Goal: Information Seeking & Learning: Compare options

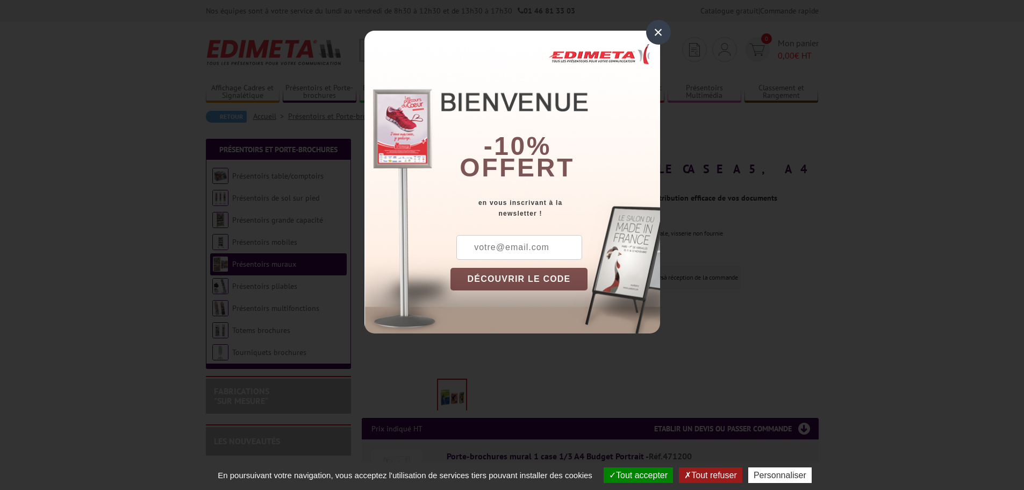
click at [658, 34] on div "×" at bounding box center [658, 32] width 25 height 25
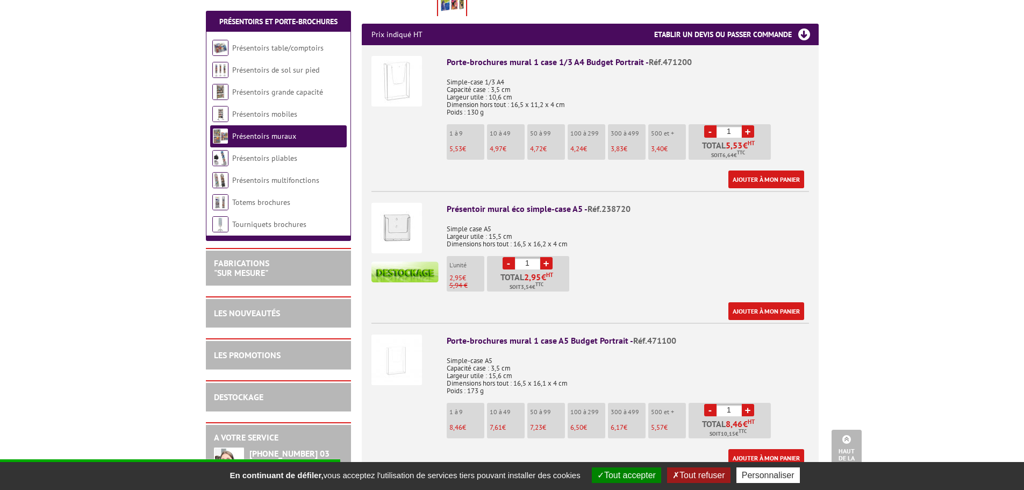
scroll to position [376, 0]
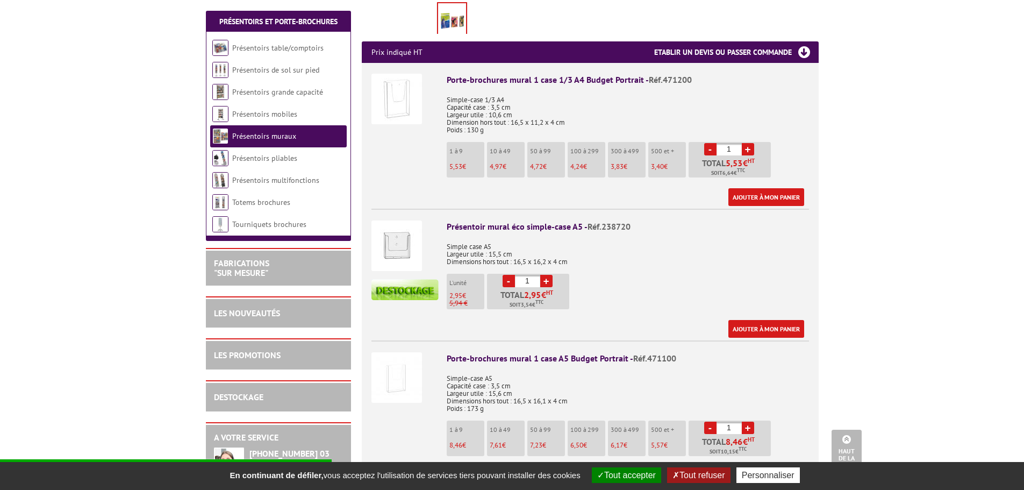
click at [505, 74] on div "Porte-brochures mural 1 case 1/3 A4 Budget Portrait - Réf.471200" at bounding box center [628, 80] width 362 height 12
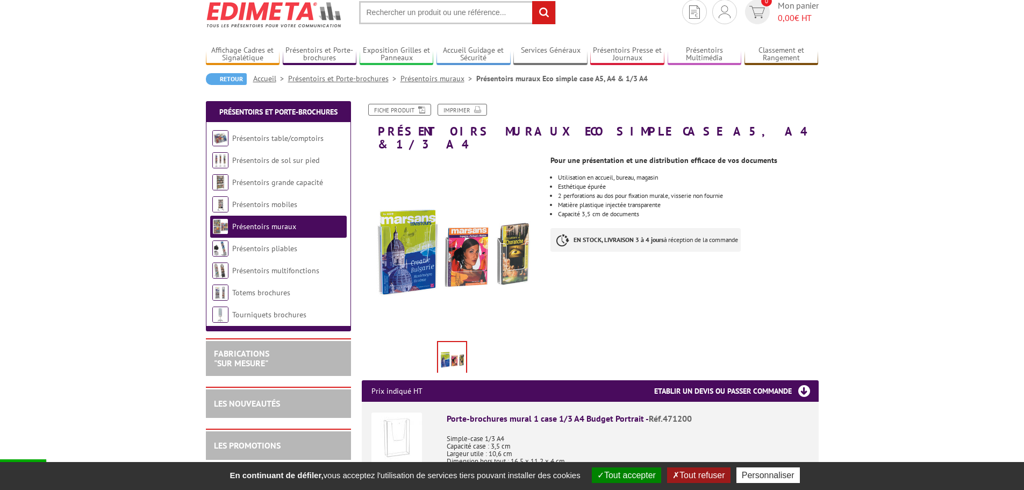
scroll to position [0, 0]
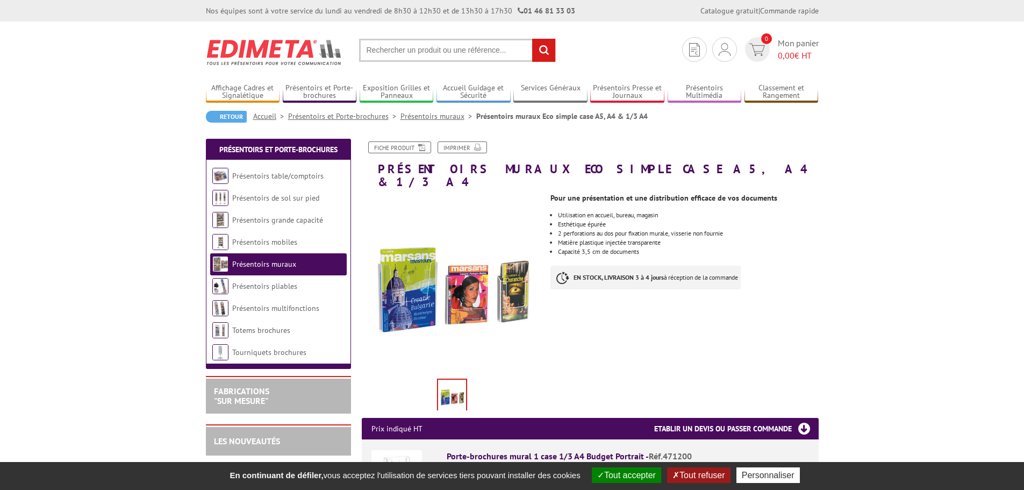
click at [609, 472] on button "Tout accepter" at bounding box center [626, 475] width 69 height 16
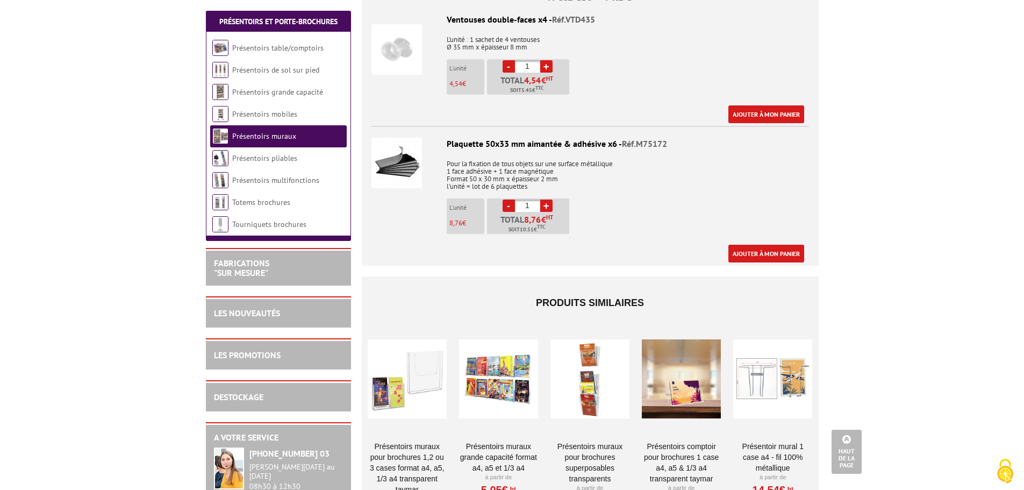
scroll to position [1076, 0]
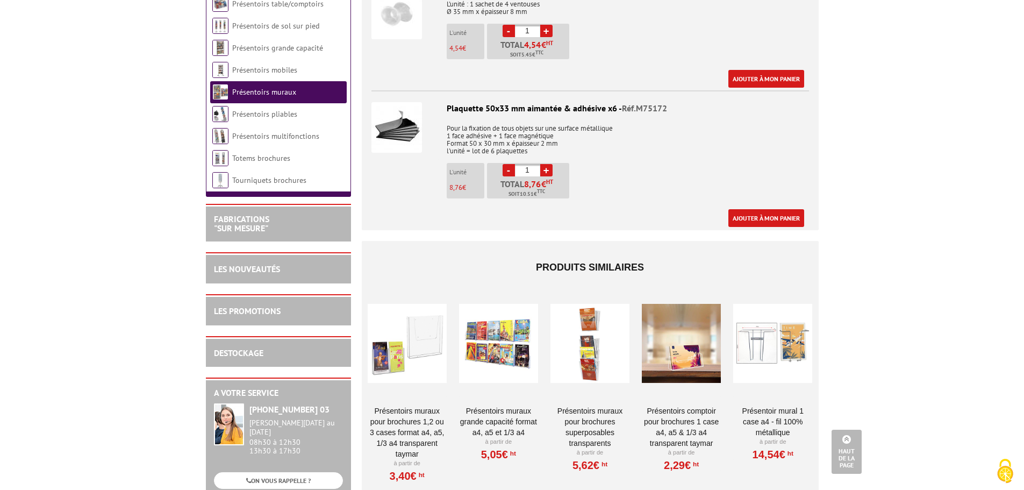
click at [397, 405] on link "PRÉSENTOIRS MURAUX POUR BROCHURES 1,2 OU 3 CASES FORMAT A4, A5, 1/3 A4 TRANSPAR…" at bounding box center [407, 432] width 79 height 54
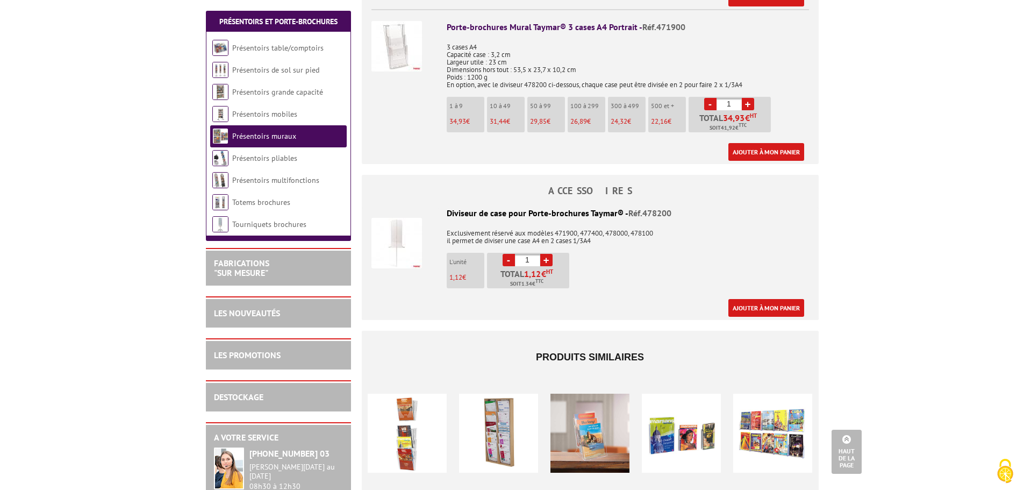
scroll to position [1291, 0]
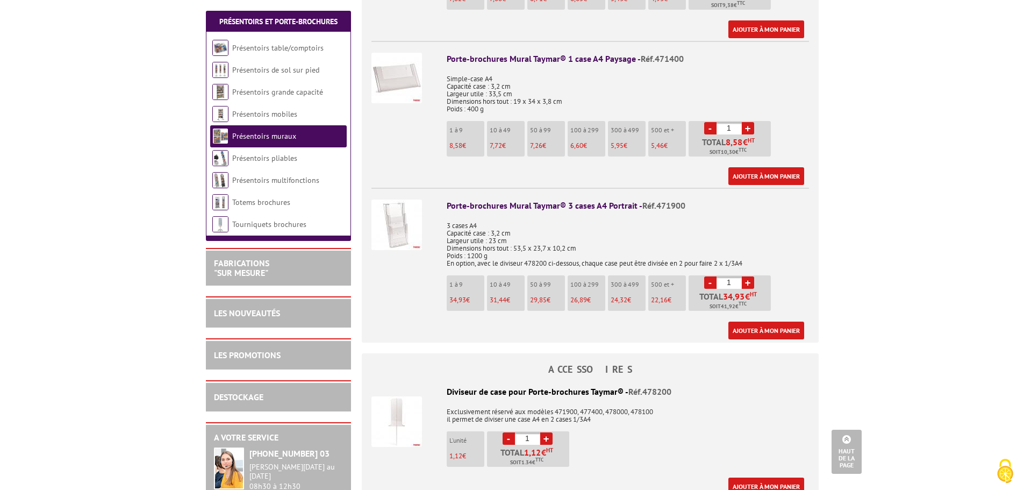
click at [482, 224] on p "3 cases A4 Capacité case : 3,2 cm Largeur utile : 23 cm Dimensions hors tout : …" at bounding box center [628, 241] width 362 height 53
click at [389, 210] on img at bounding box center [397, 225] width 51 height 51
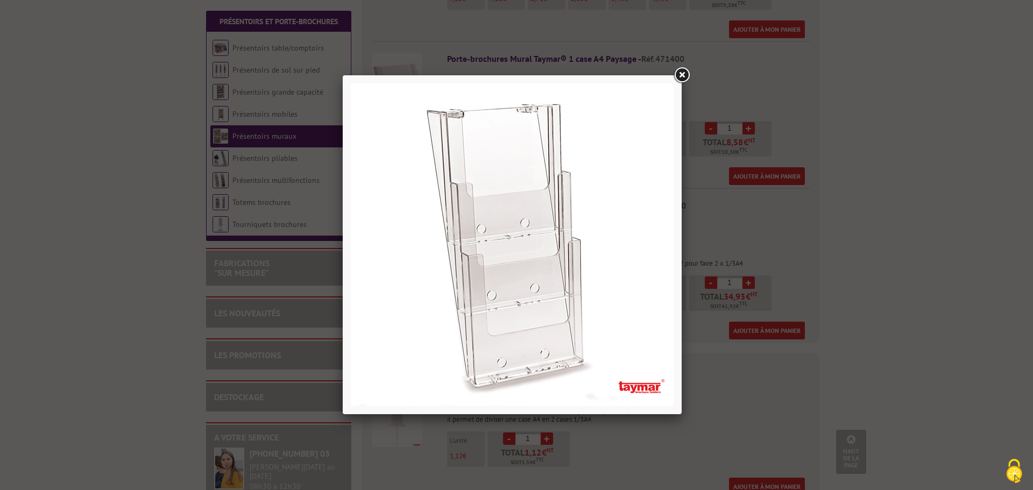
click at [680, 77] on link at bounding box center [681, 75] width 19 height 19
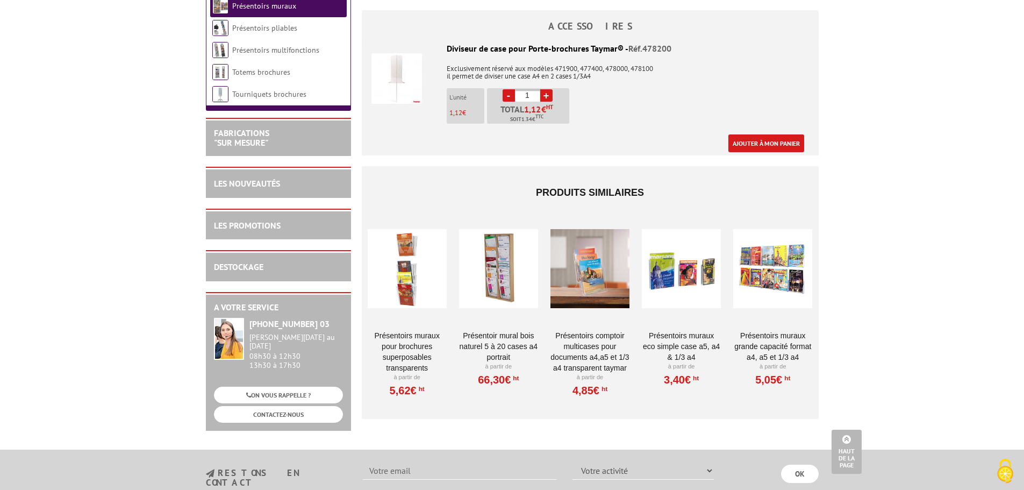
scroll to position [1667, 0]
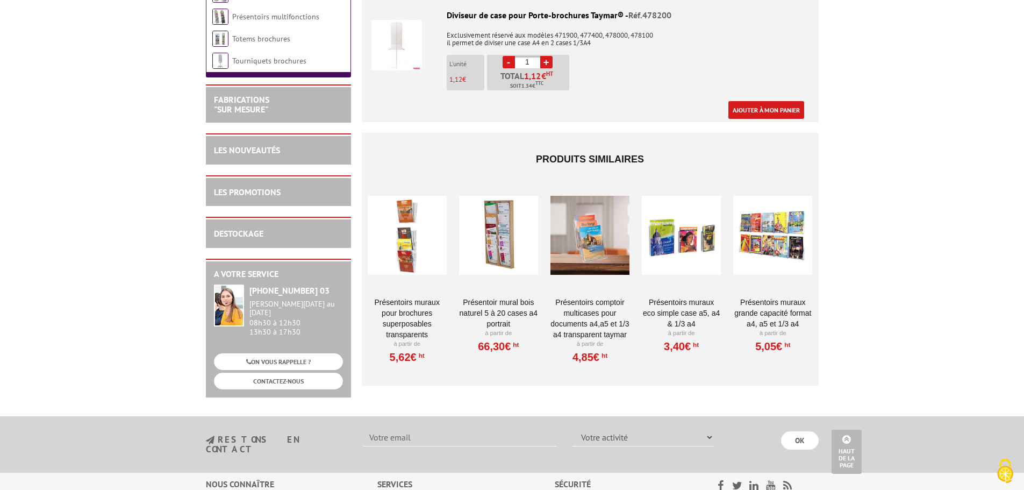
click at [601, 239] on div at bounding box center [590, 235] width 79 height 108
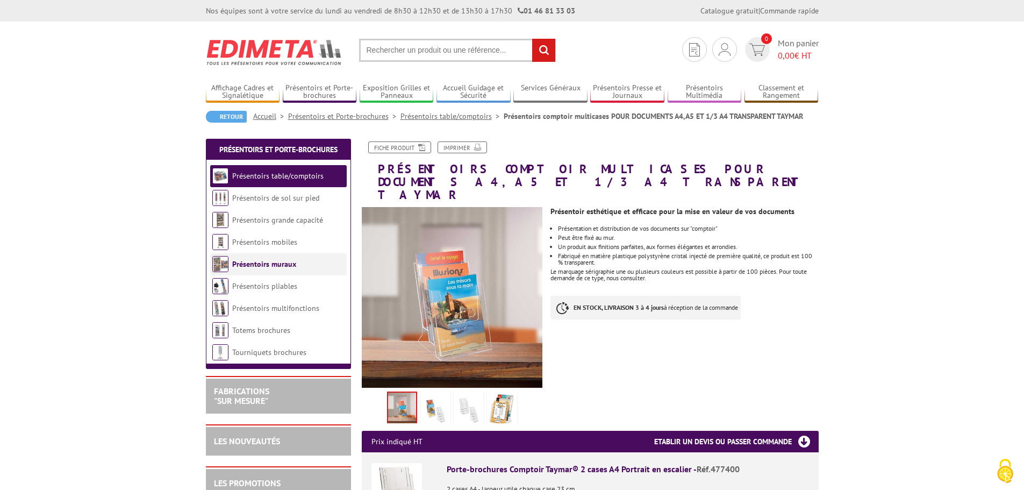
click at [272, 260] on link "Présentoirs muraux" at bounding box center [264, 264] width 64 height 10
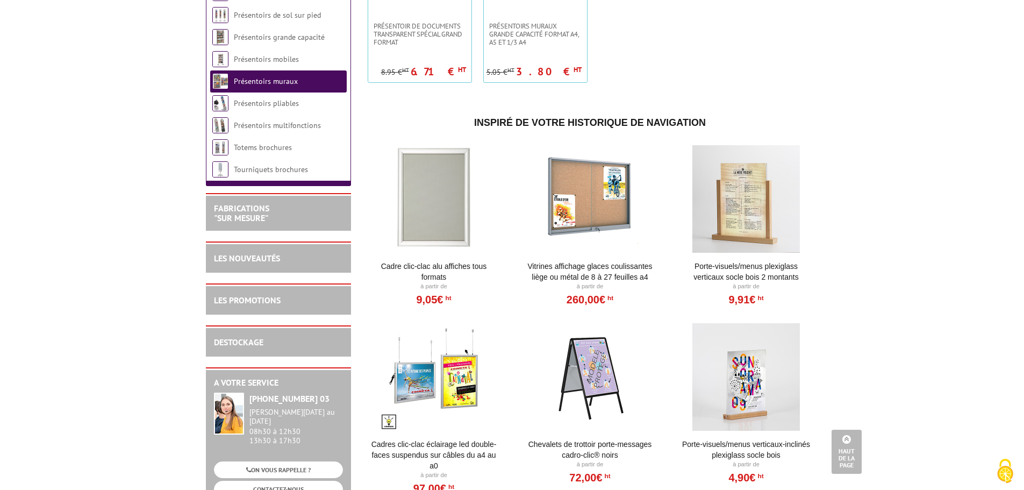
scroll to position [1183, 0]
